Goal: Transaction & Acquisition: Purchase product/service

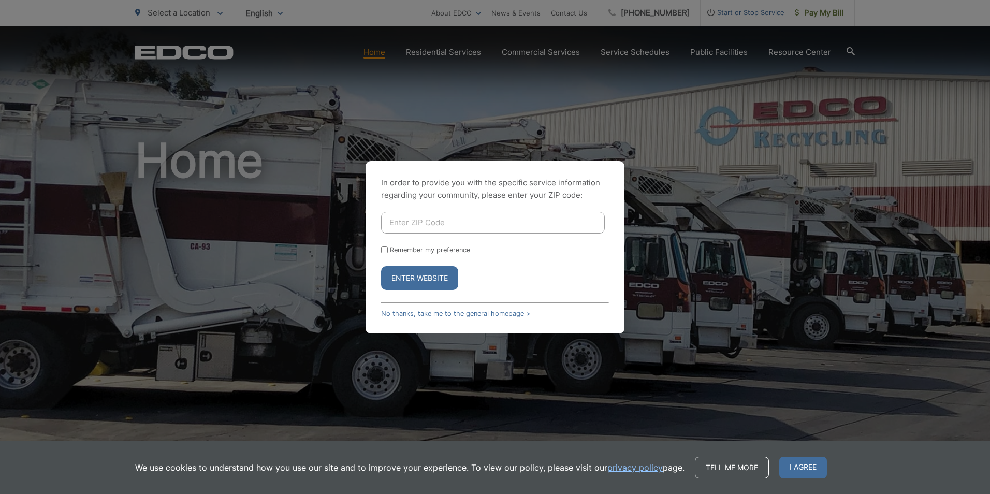
click at [395, 221] on input "Enter ZIP Code" at bounding box center [493, 223] width 224 height 22
type input "92084"
click at [381, 266] on button "Enter Website" at bounding box center [419, 278] width 77 height 24
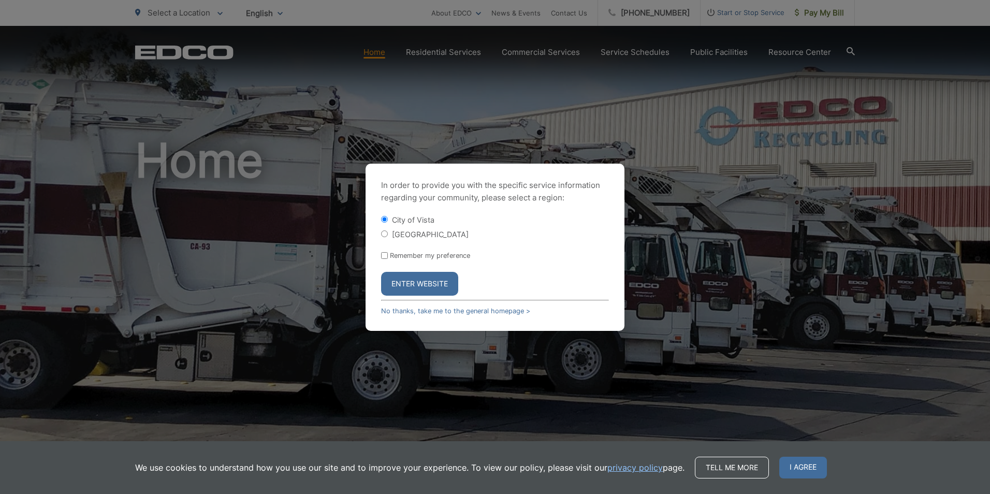
click at [384, 233] on input "[GEOGRAPHIC_DATA]" at bounding box center [384, 233] width 7 height 7
radio input "true"
click at [426, 280] on button "Enter Website" at bounding box center [419, 284] width 77 height 24
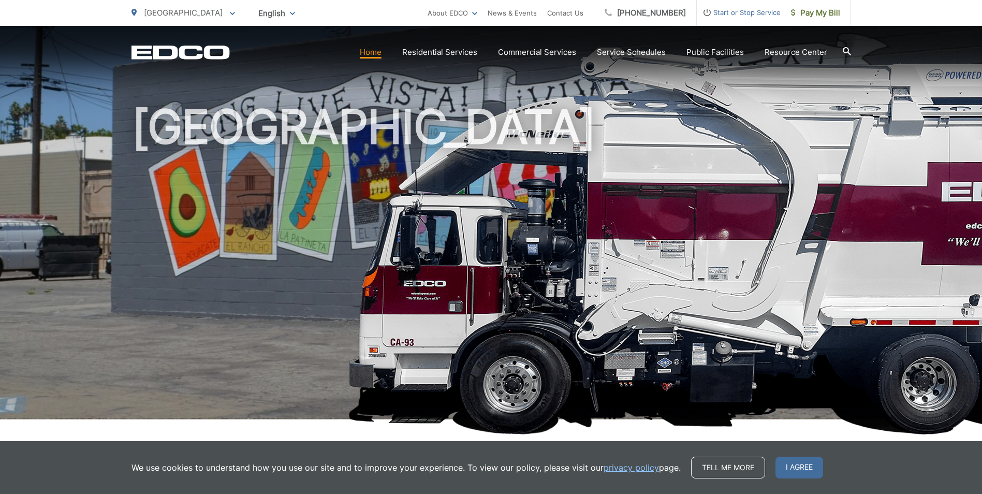
scroll to position [52, 0]
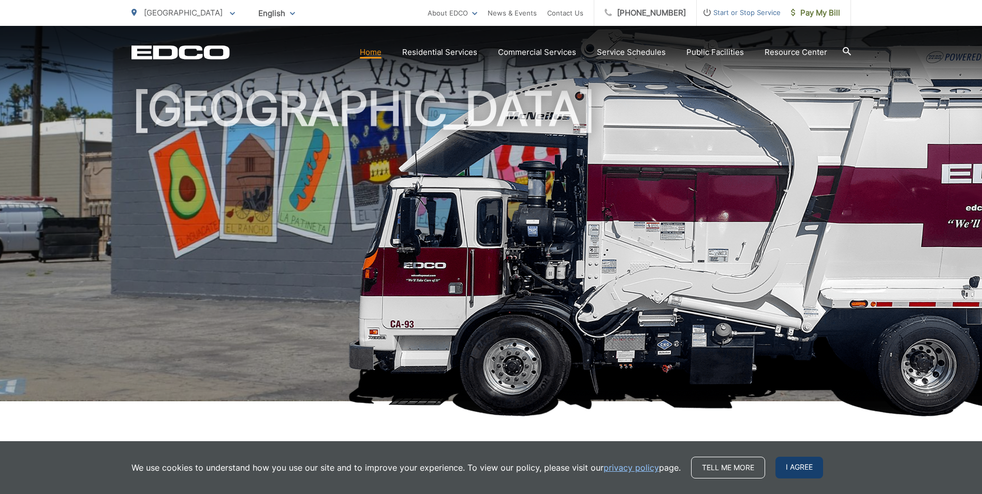
click at [794, 464] on span "I agree" at bounding box center [800, 468] width 48 height 22
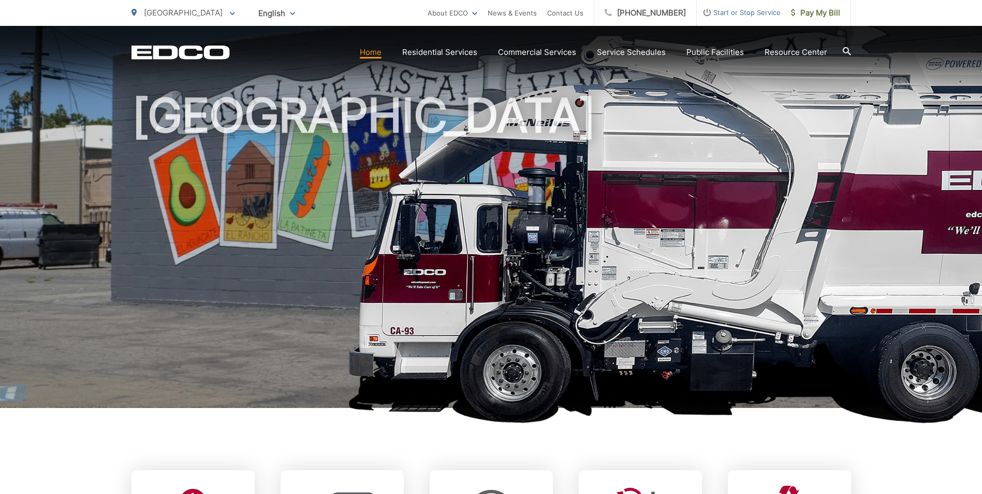
scroll to position [0, 0]
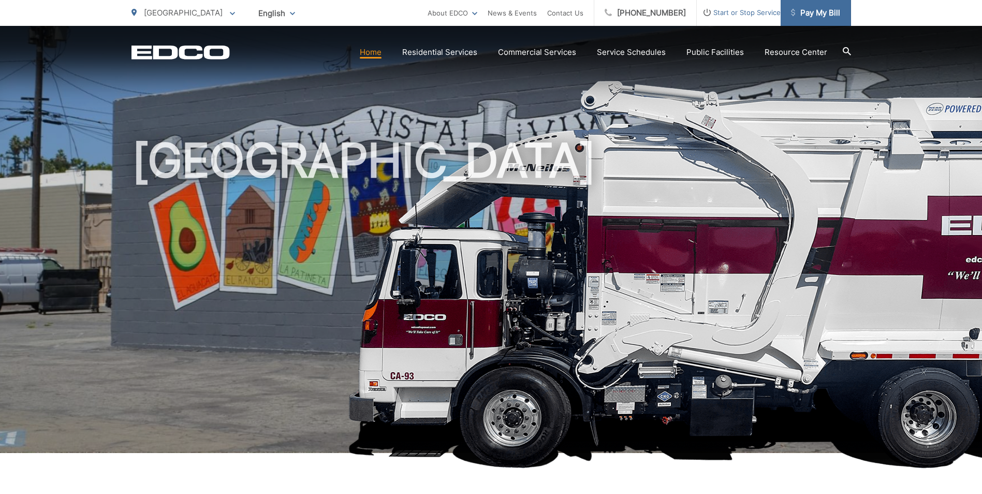
click at [829, 16] on span "Pay My Bill" at bounding box center [815, 13] width 49 height 12
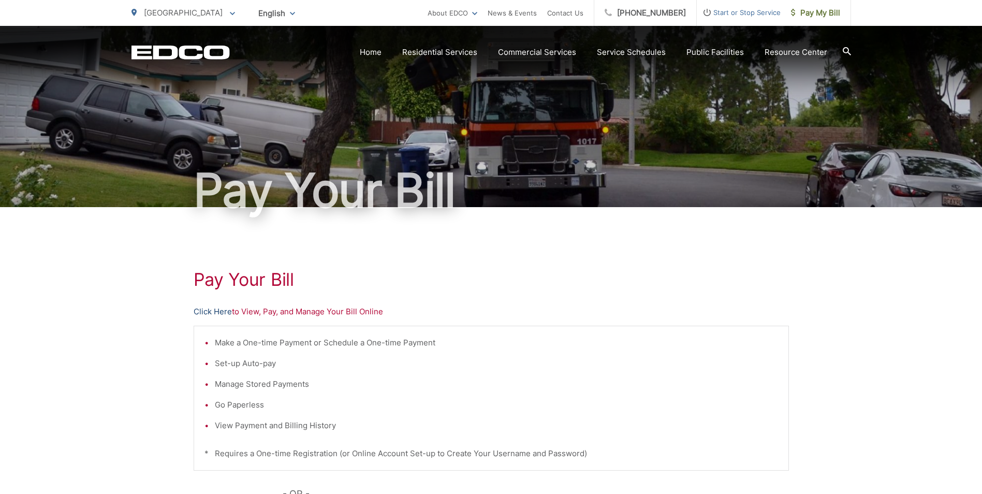
click at [212, 311] on link "Click Here" at bounding box center [213, 312] width 38 height 12
drag, startPoint x: 651, startPoint y: 264, endPoint x: 631, endPoint y: 249, distance: 25.2
click at [651, 263] on div "Pay Your [PERSON_NAME] Here to View, Pay, and Manage Your Bill Online Make a On…" at bounding box center [492, 439] width 596 height 465
